Goal: Find specific page/section: Locate a particular part of the current website

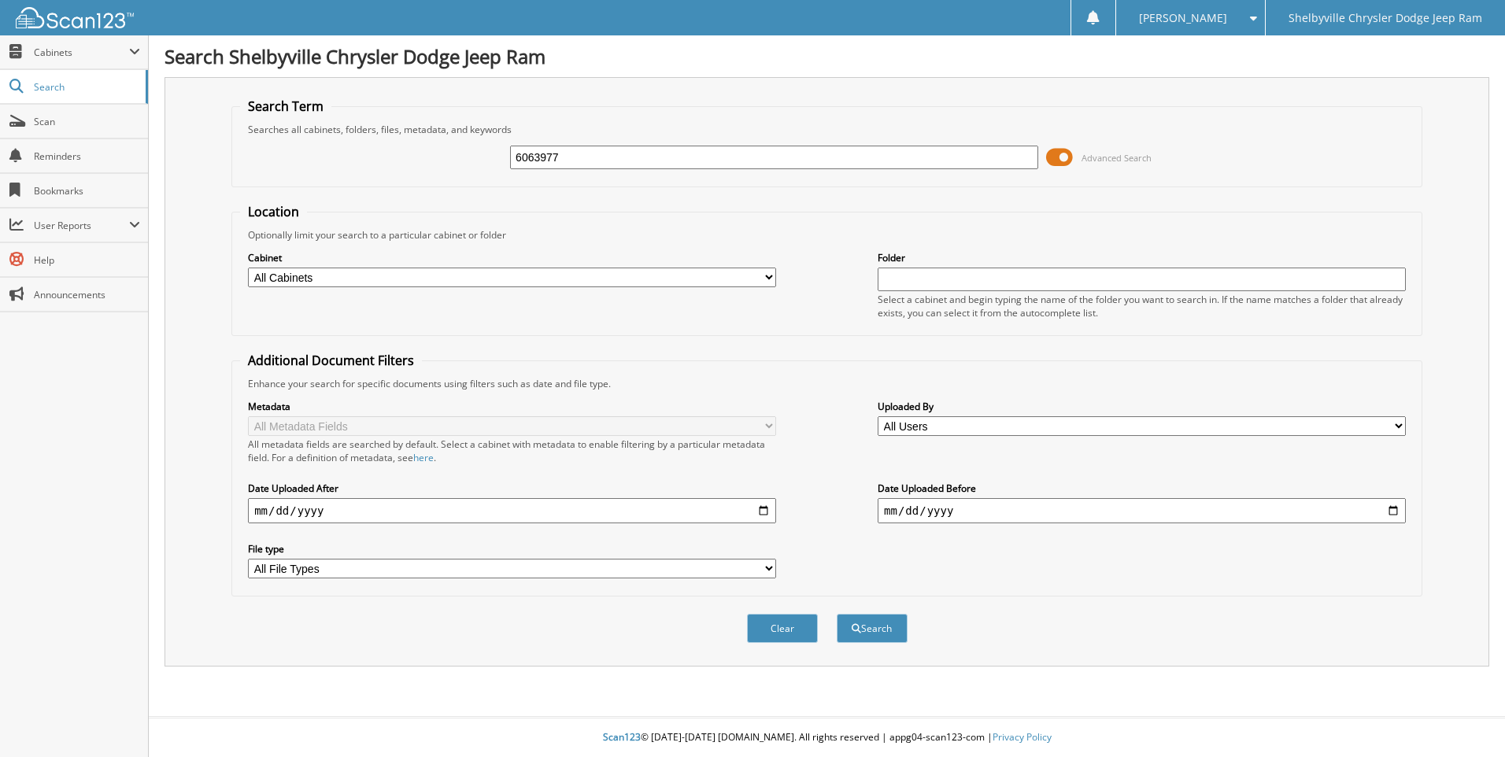
type input "6063977"
click at [837, 614] on button "Search" at bounding box center [872, 628] width 71 height 29
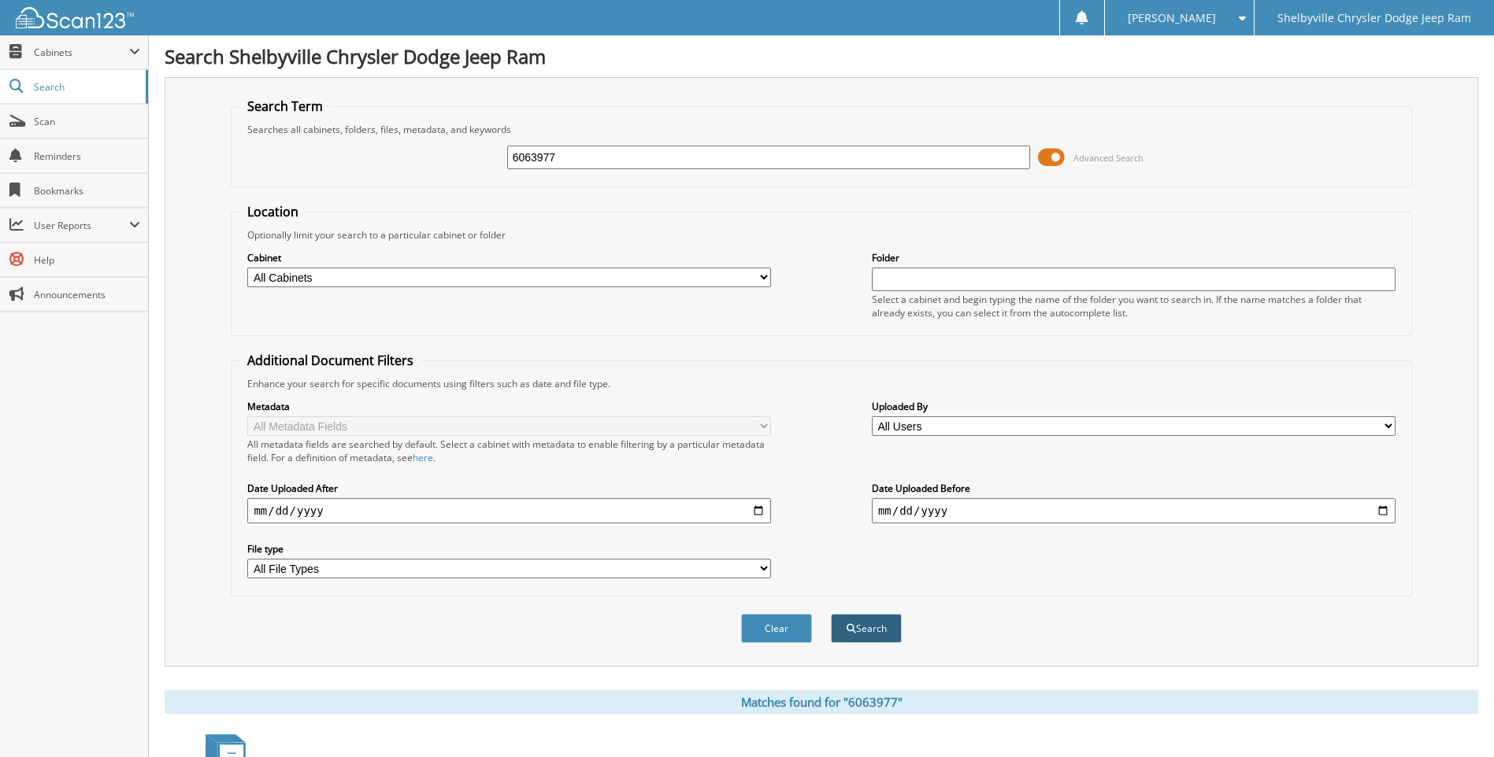
click at [875, 636] on button "Search" at bounding box center [866, 628] width 71 height 29
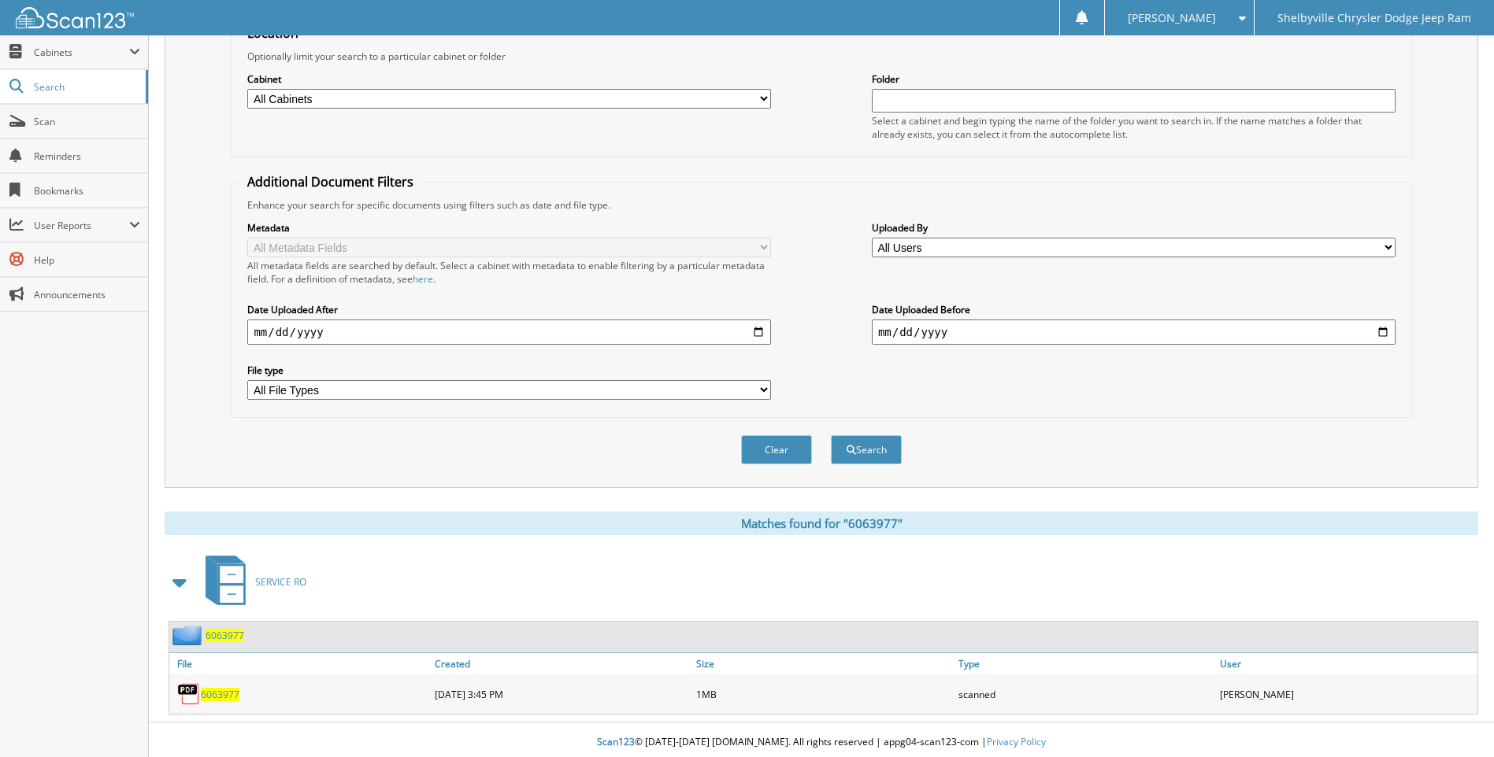
scroll to position [184, 0]
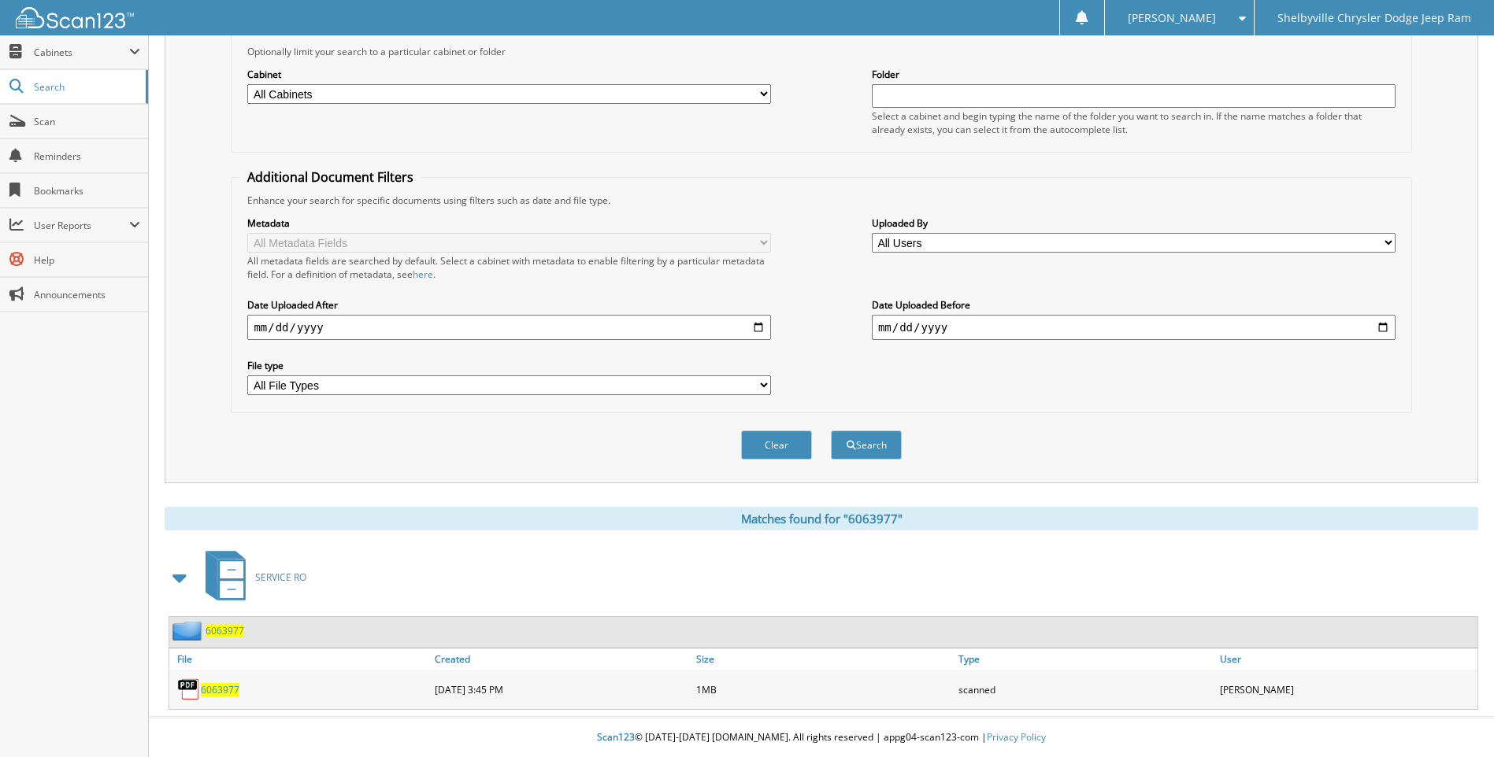
click at [218, 689] on span "6063977" at bounding box center [220, 689] width 39 height 13
